Goal: Register for event/course

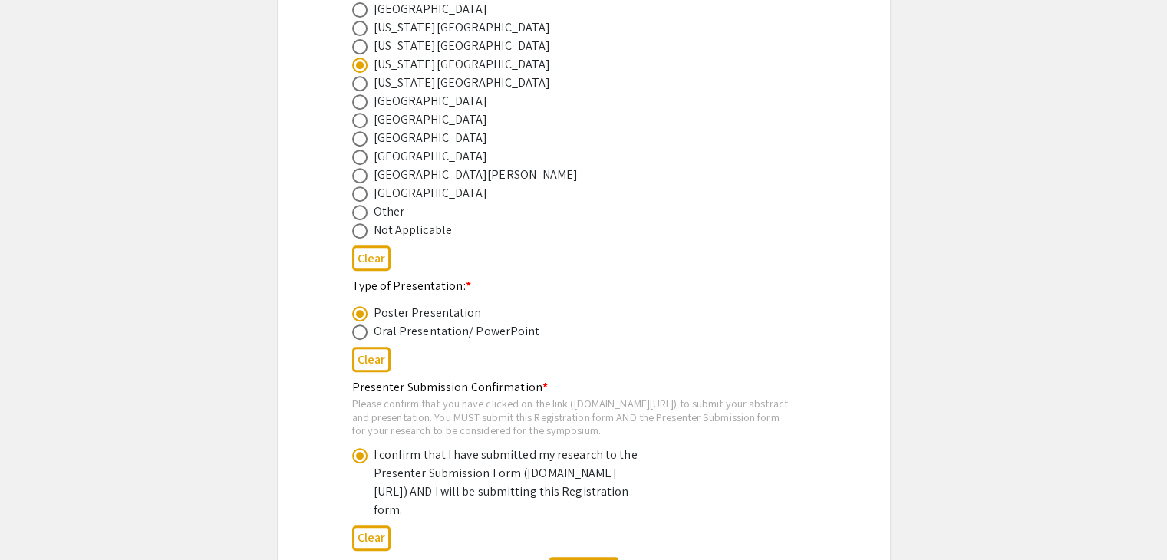
scroll to position [860, 0]
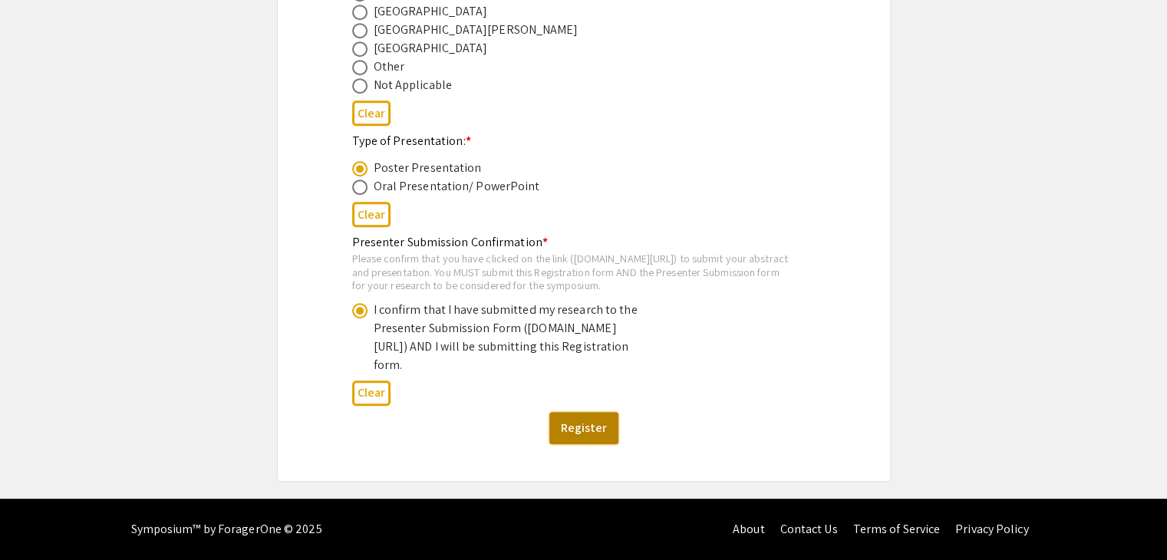
click at [589, 433] on button "Register" at bounding box center [584, 428] width 69 height 32
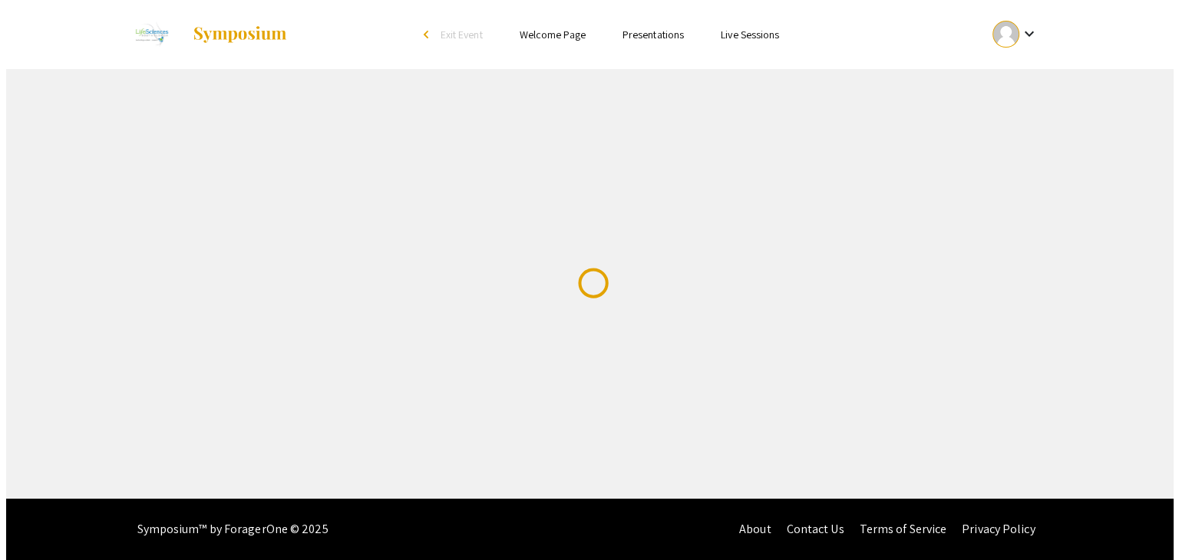
scroll to position [0, 0]
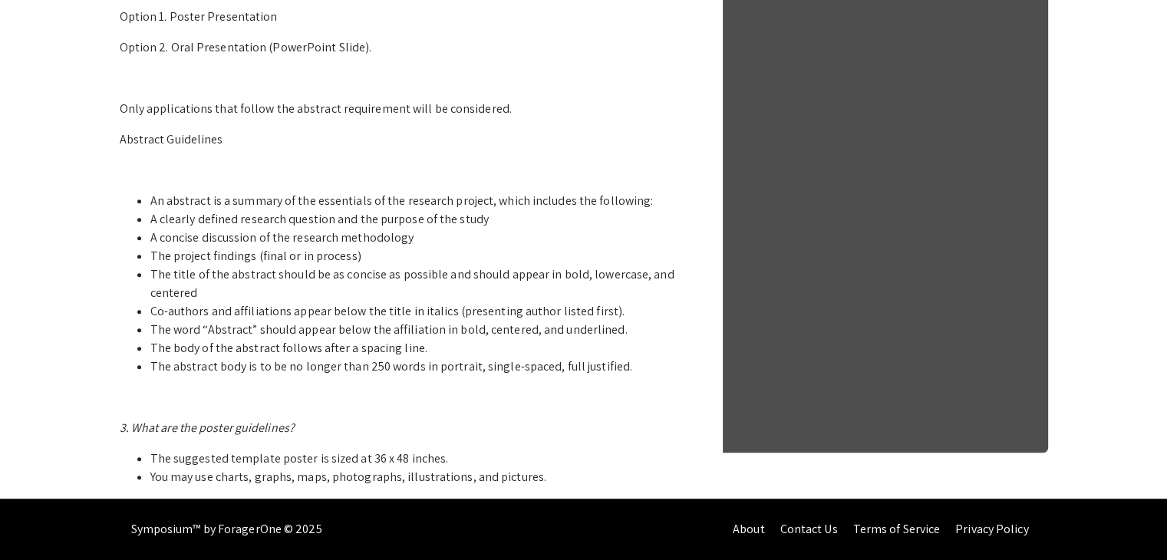
scroll to position [850, 0]
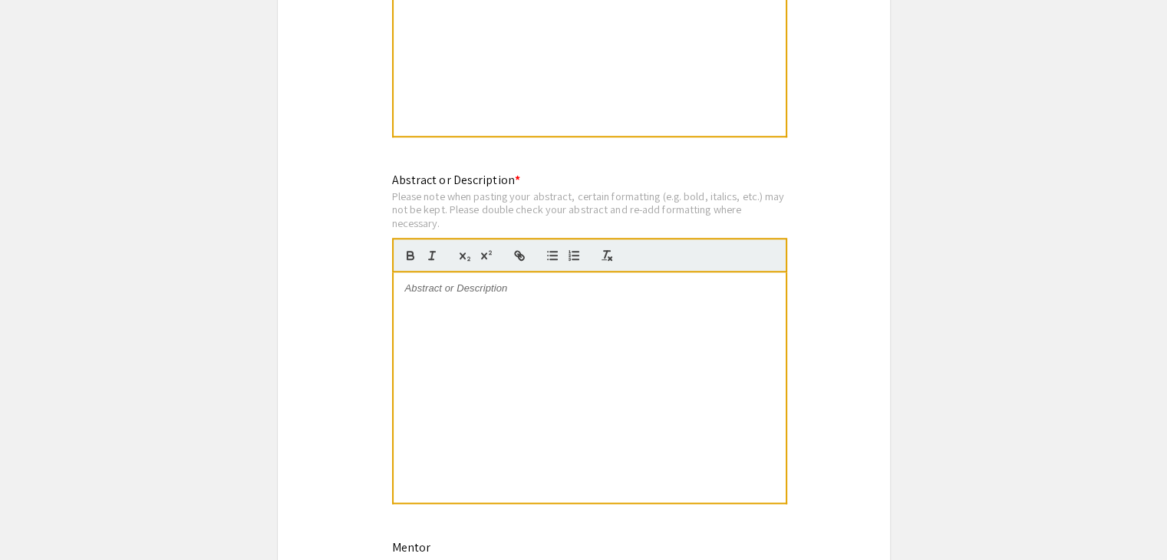
scroll to position [1406, 0]
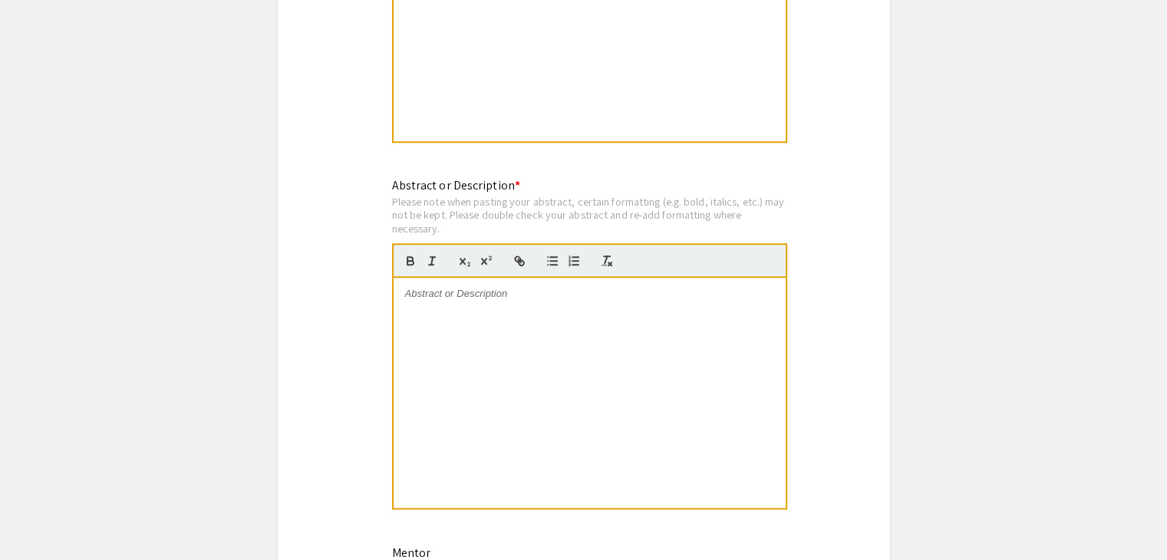
click at [476, 373] on div at bounding box center [590, 393] width 392 height 230
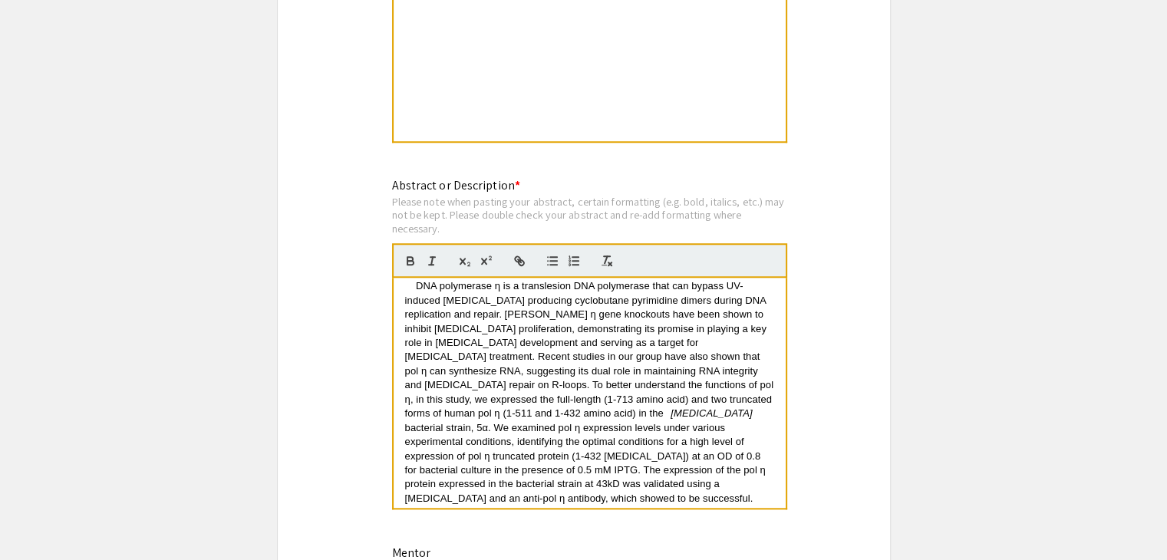
scroll to position [0, 0]
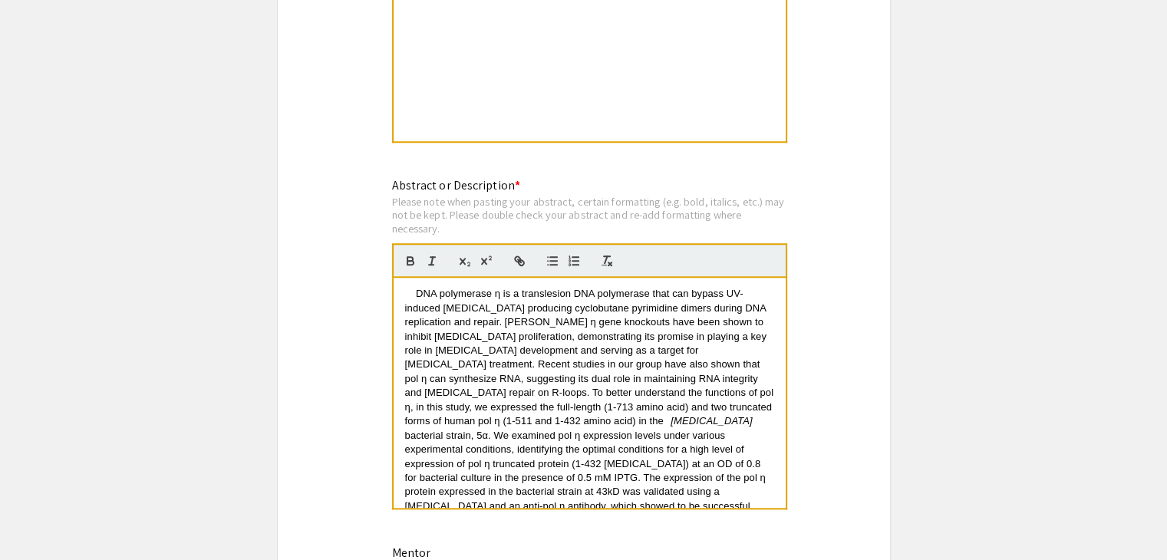
click at [417, 288] on span "DNA polymerase η is a translesion DNA polymerase that can bypass UV-induced [ME…" at bounding box center [587, 308] width 364 height 40
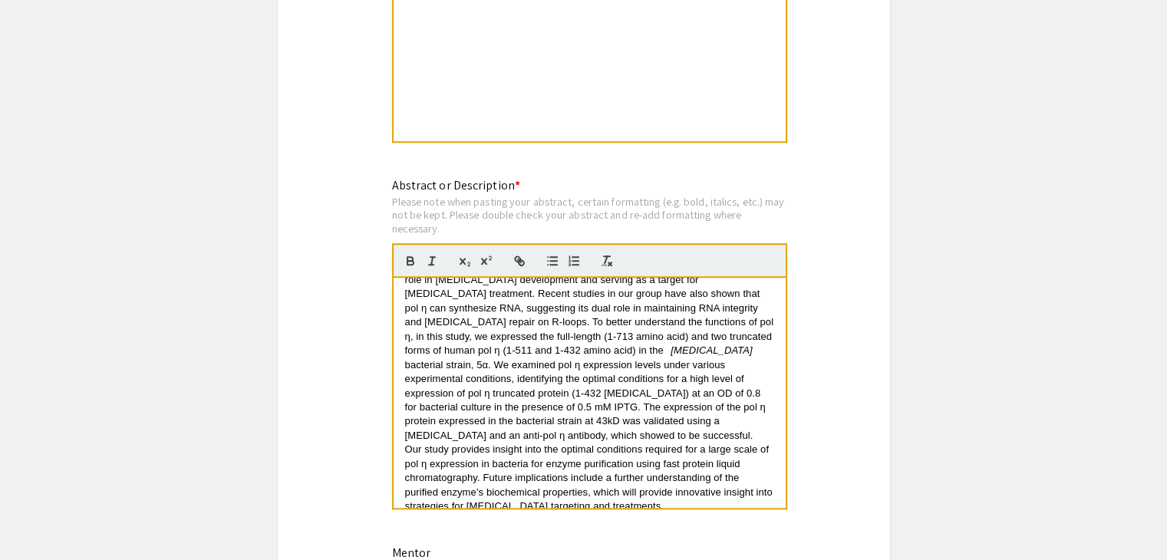
click at [671, 349] on em "[MEDICAL_DATA]" at bounding box center [711, 351] width 81 height 12
click at [531, 359] on span "bacterial strain, 5α. We examined pol η expression levels under various experim…" at bounding box center [587, 400] width 364 height 82
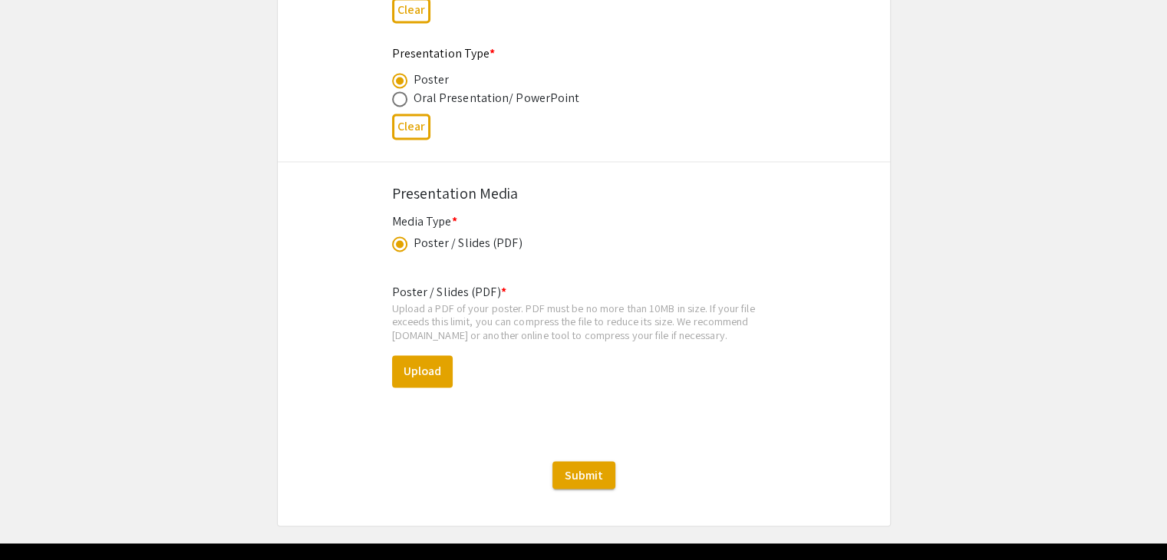
scroll to position [2520, 0]
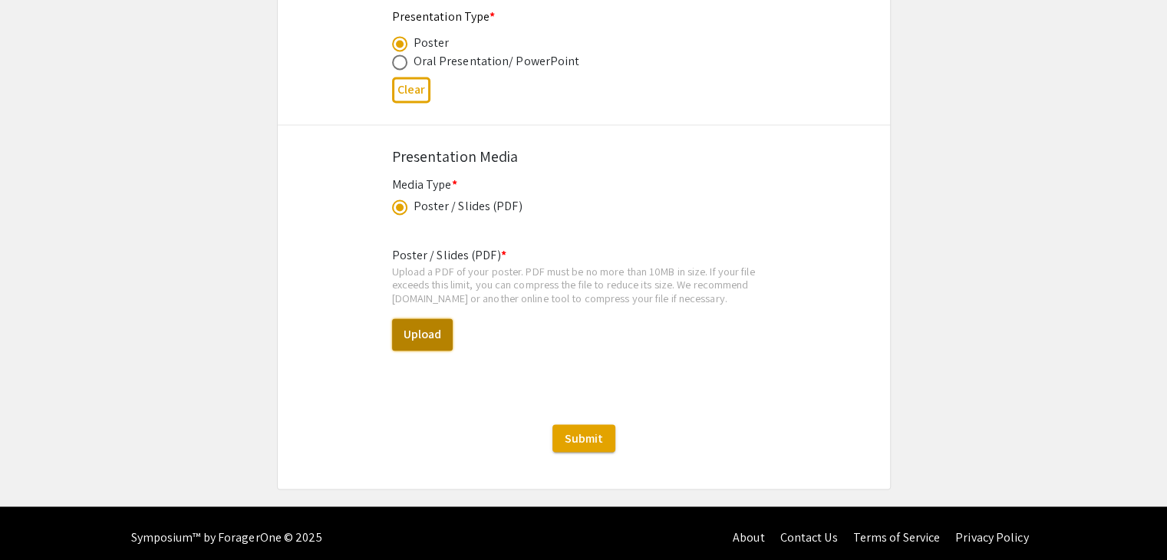
click at [416, 324] on button "Upload" at bounding box center [422, 335] width 61 height 32
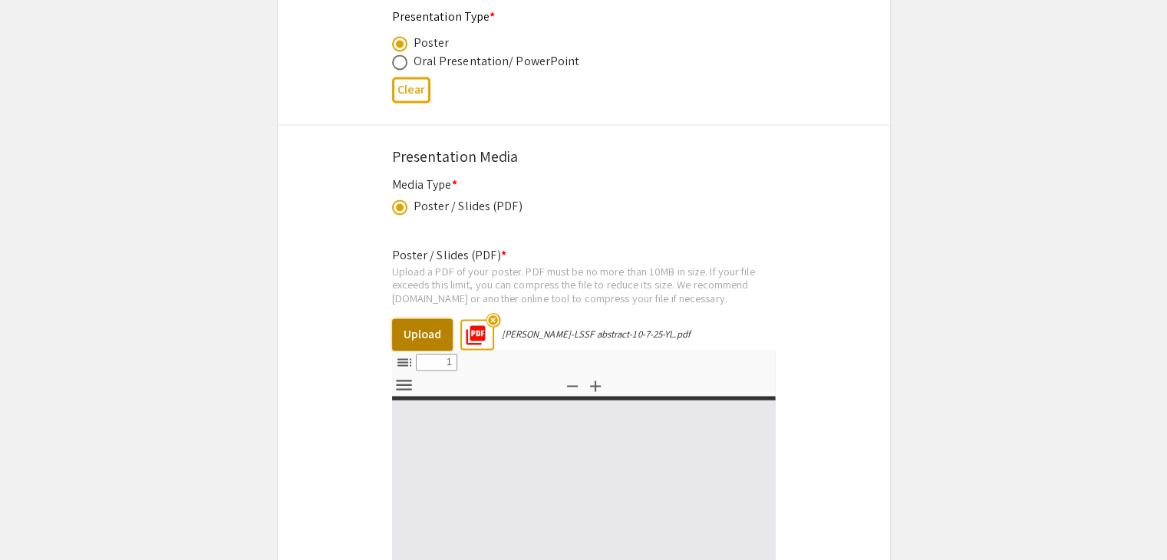
select select "custom"
type input "0"
select select "custom"
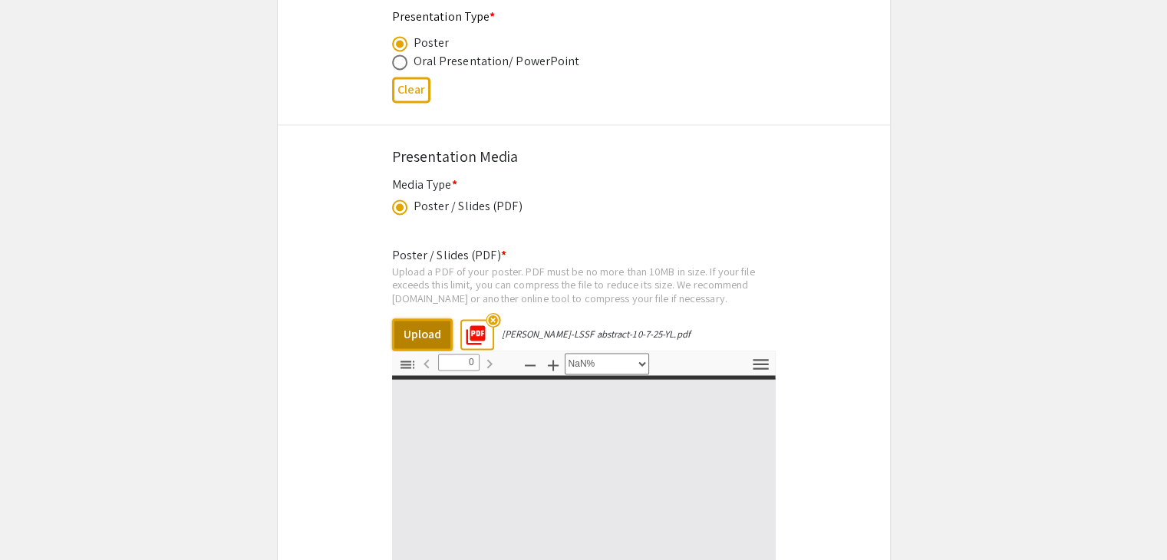
type input "1"
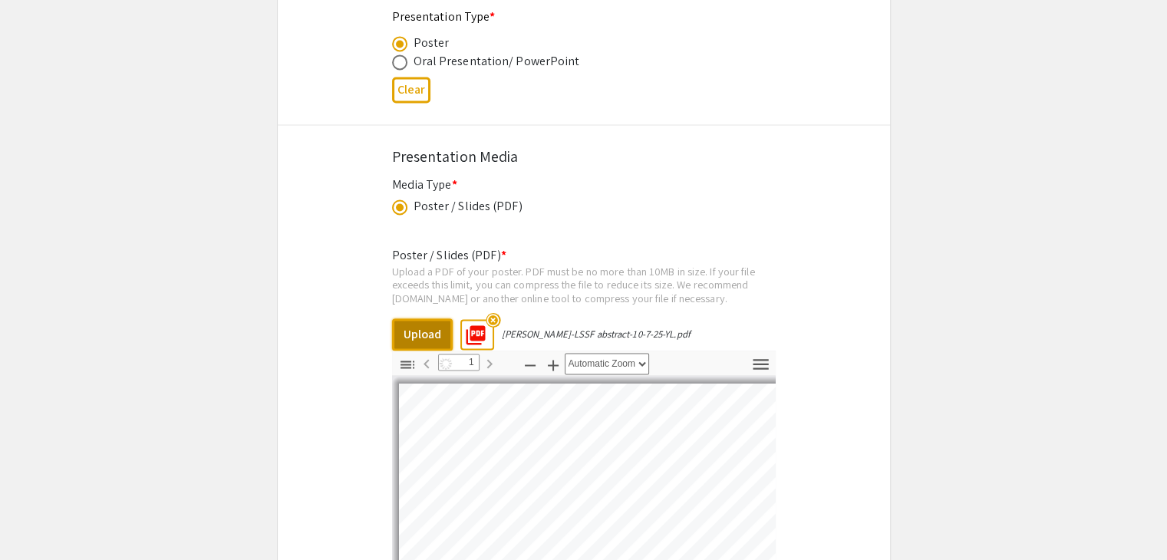
select select "auto"
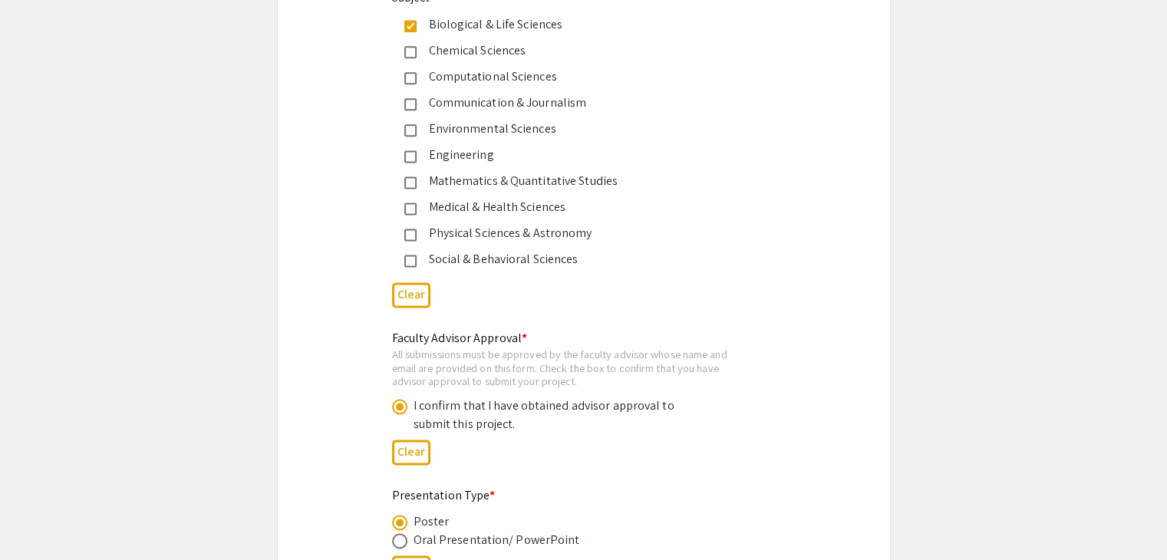
scroll to position [2037, 0]
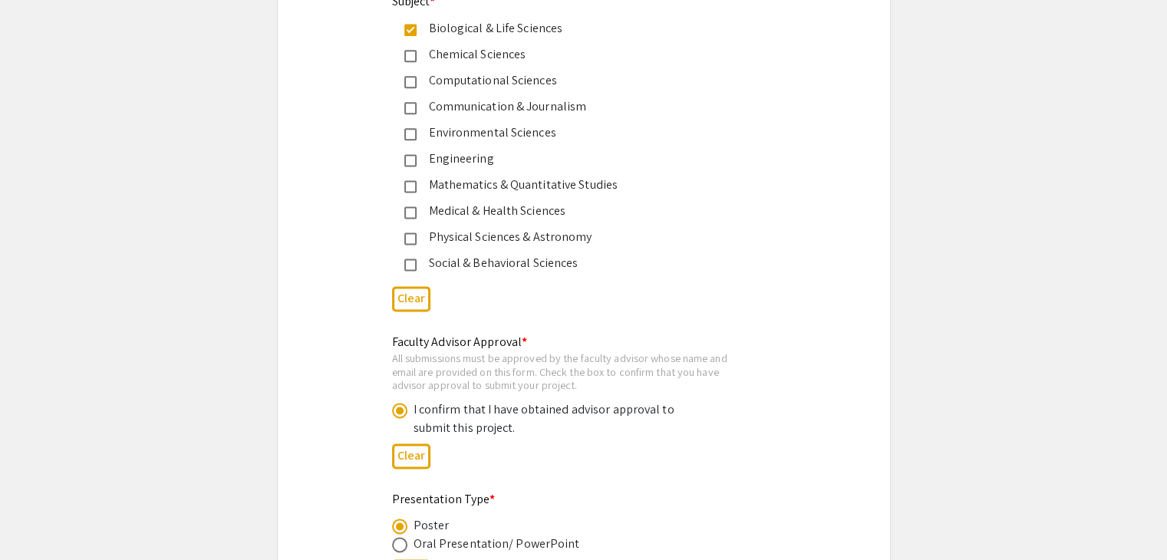
click at [402, 210] on div "Medical & Health Sciences" at bounding box center [571, 211] width 359 height 18
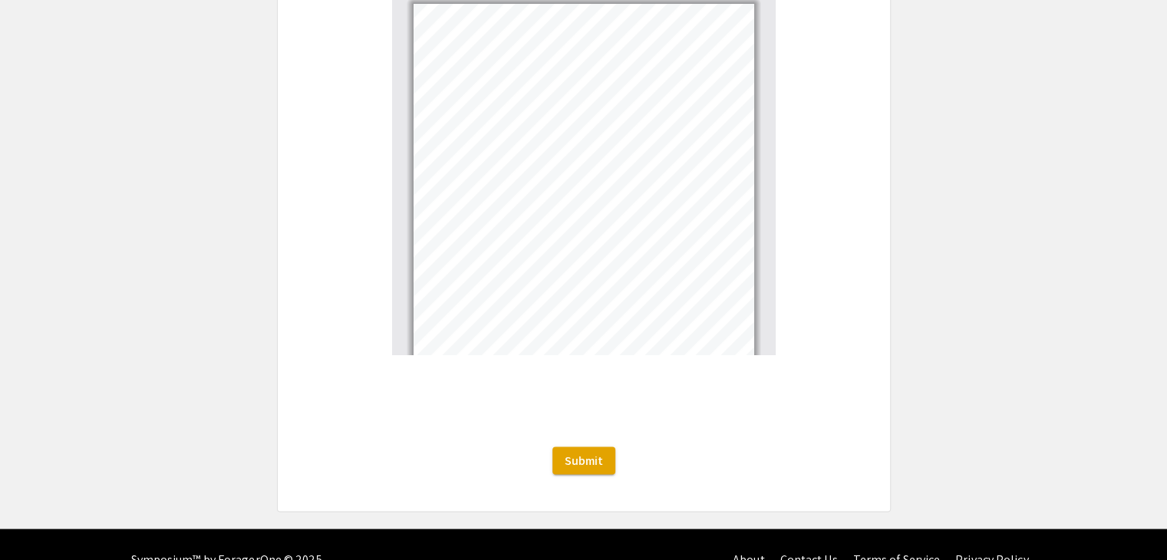
scroll to position [2922, 0]
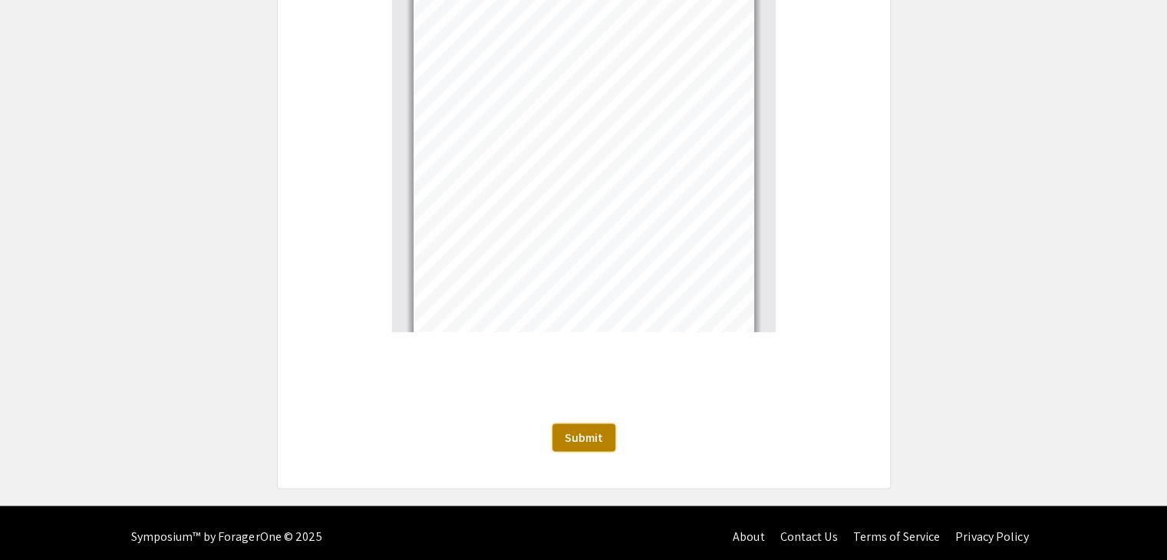
click at [579, 430] on span "Submit" at bounding box center [584, 438] width 38 height 16
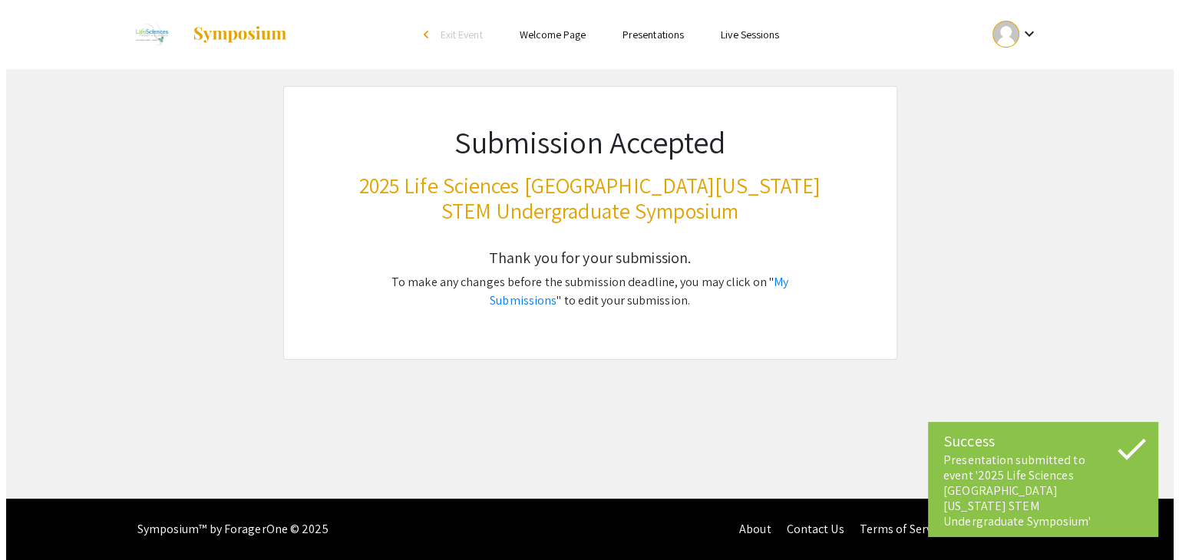
scroll to position [0, 0]
